Goal: Navigation & Orientation: Find specific page/section

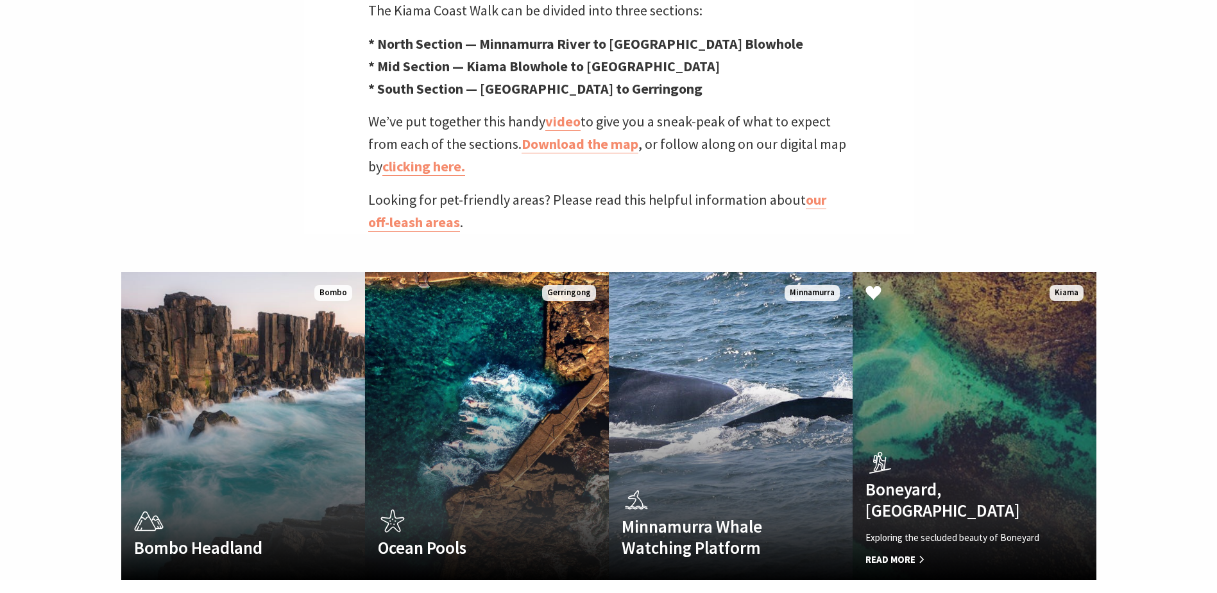
scroll to position [705, 0]
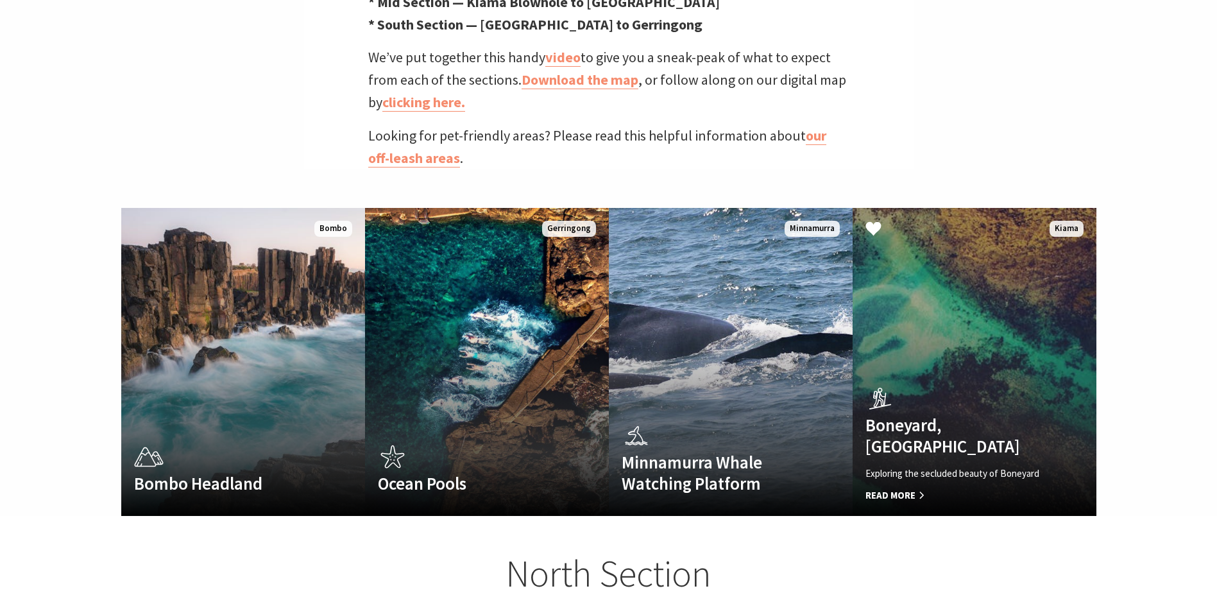
click at [936, 419] on h4 "Boneyard, [GEOGRAPHIC_DATA]" at bounding box center [955, 435] width 181 height 42
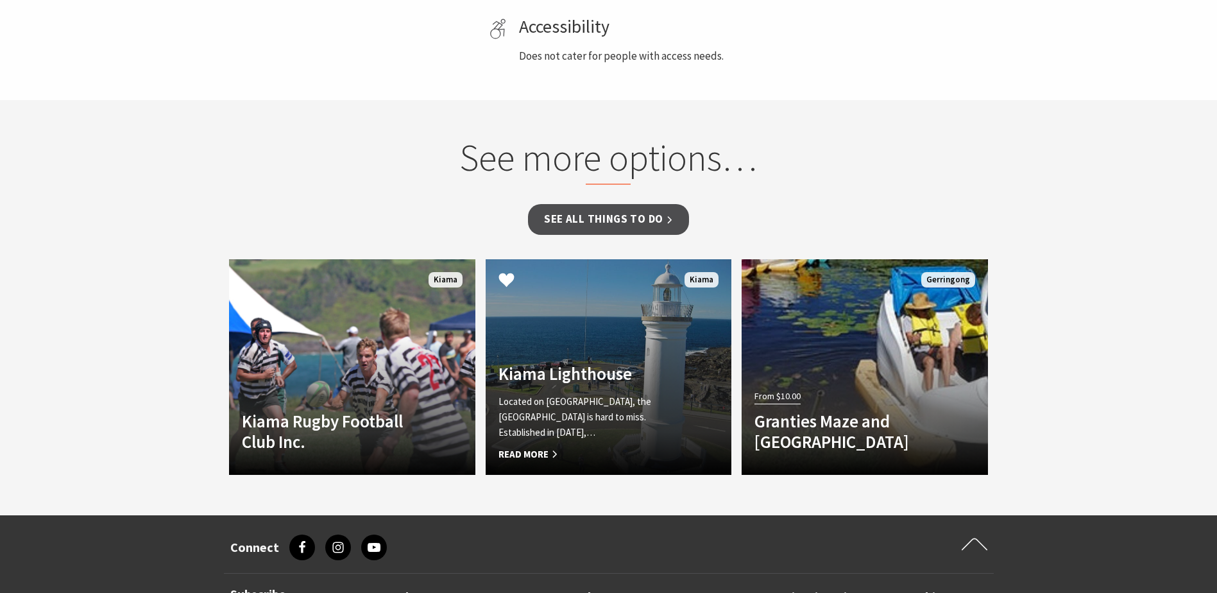
scroll to position [834, 0]
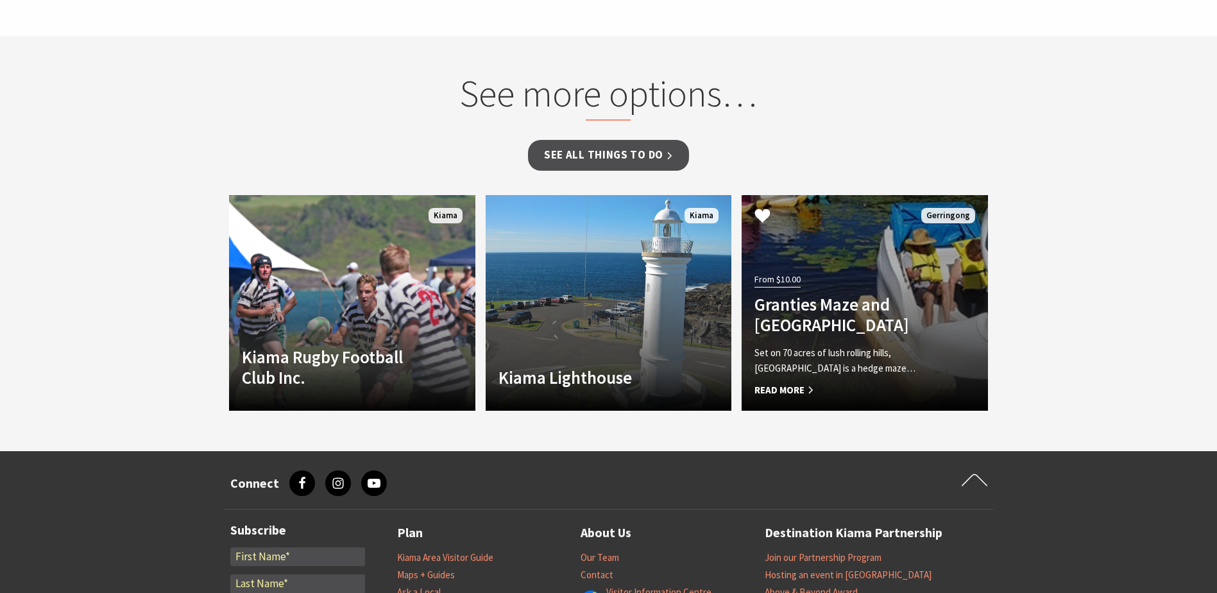
click at [811, 294] on h4 "Granties Maze and Fun Park" at bounding box center [845, 315] width 183 height 42
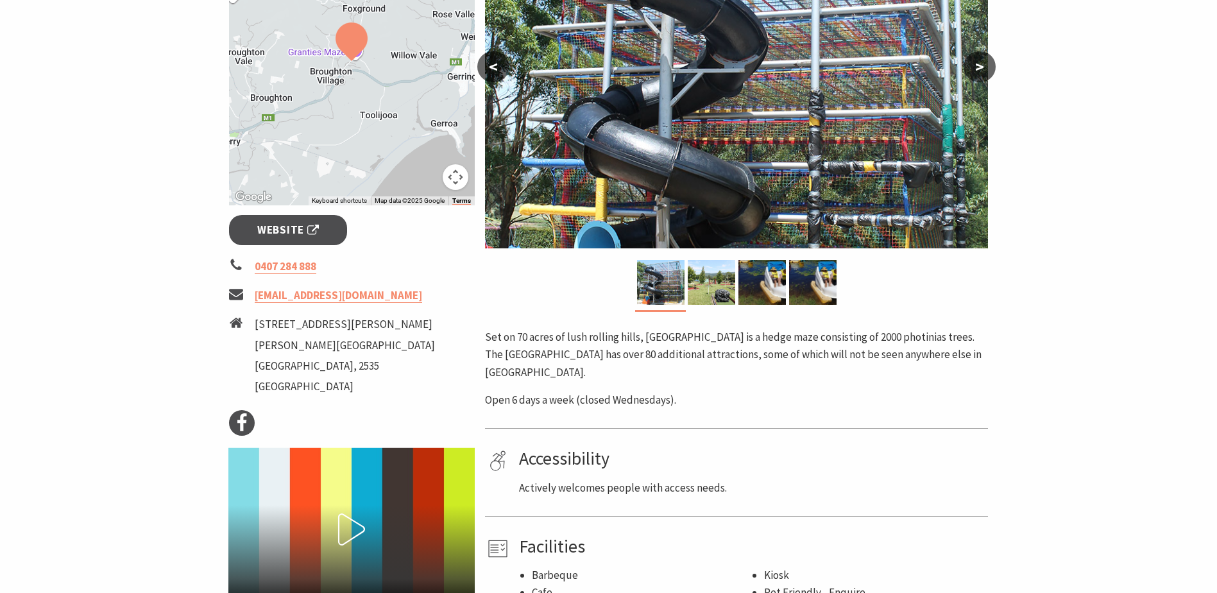
scroll to position [128, 0]
